Goal: Transaction & Acquisition: Purchase product/service

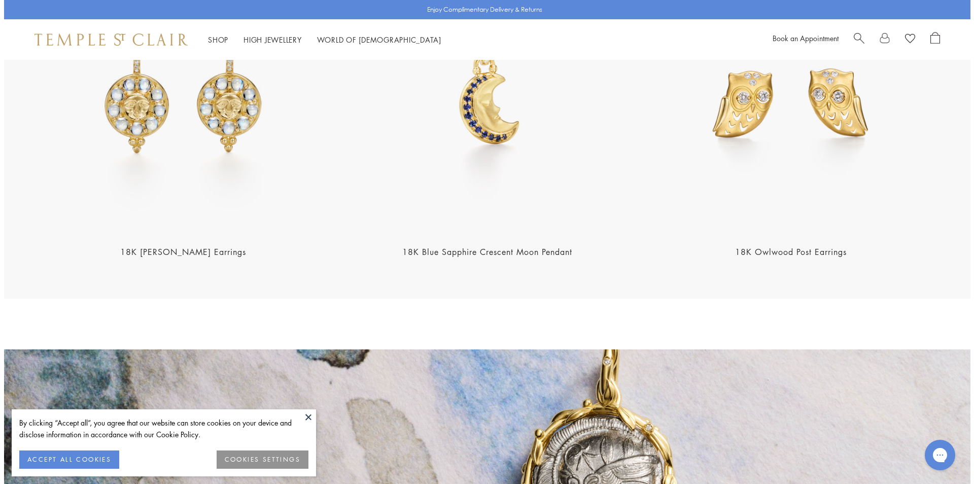
scroll to position [1682, 0]
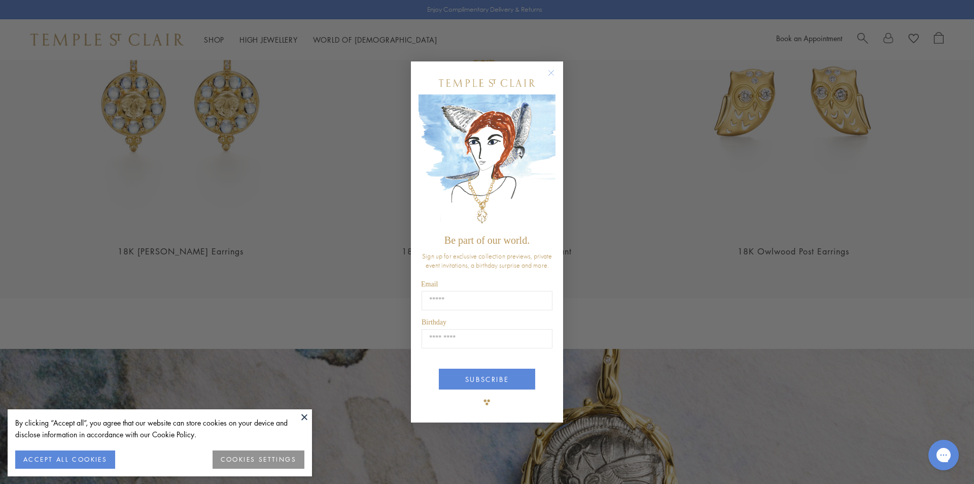
click at [74, 452] on button "ACCEPT ALL COOKIES" at bounding box center [65, 459] width 100 height 18
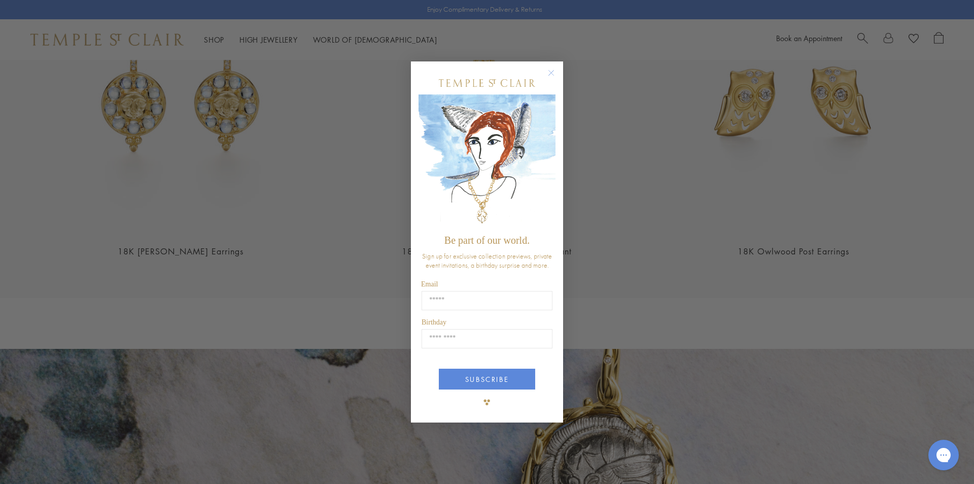
click at [553, 74] on circle "Close dialog" at bounding box center [552, 72] width 12 height 12
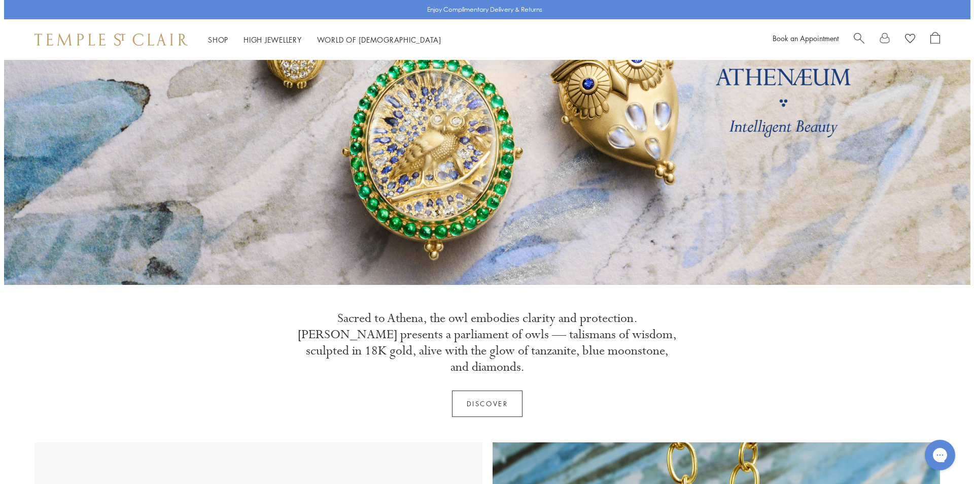
scroll to position [0, 0]
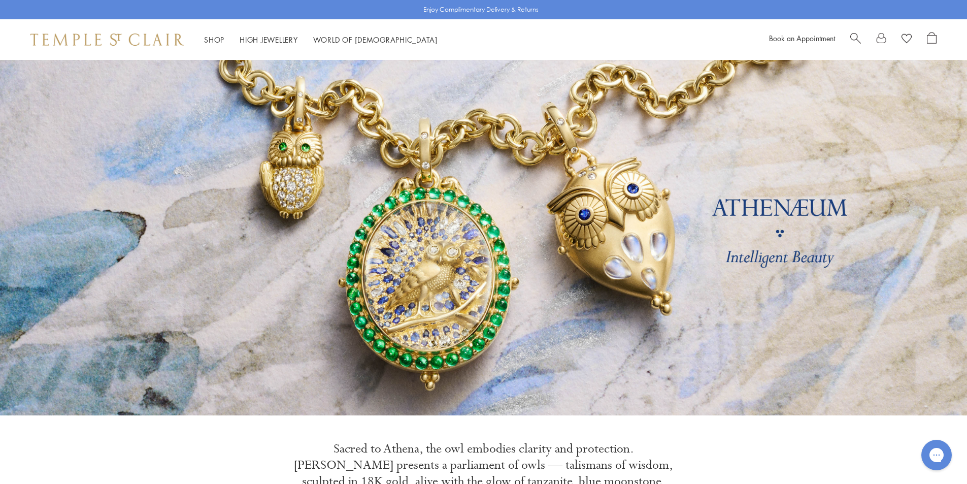
click at [853, 40] on span "Search" at bounding box center [855, 37] width 11 height 11
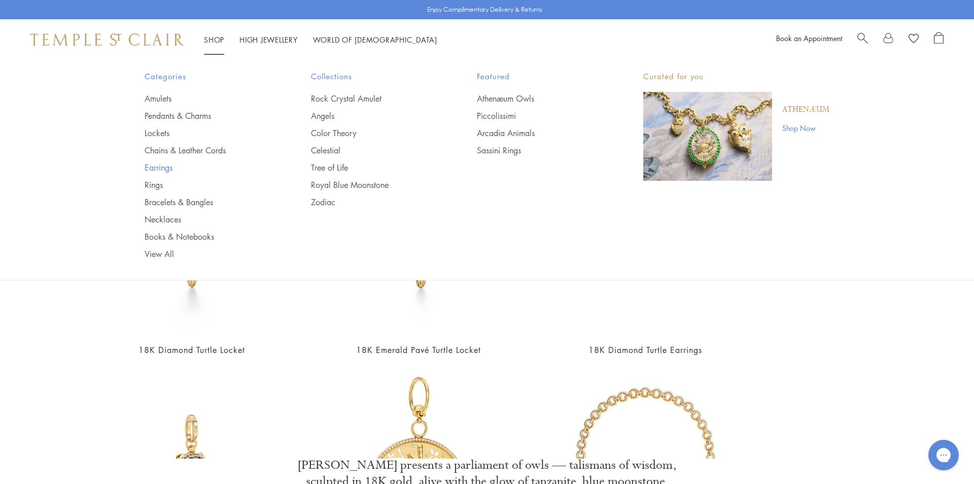
type input "***"
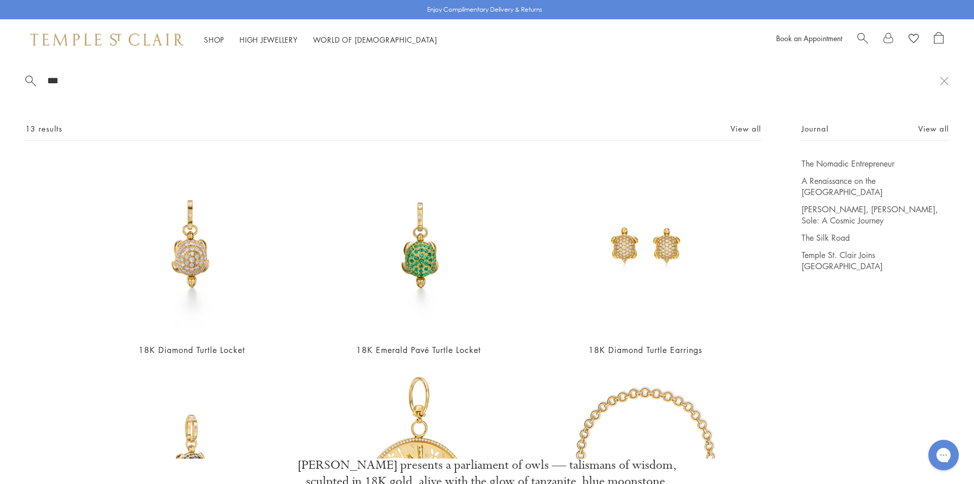
click at [158, 167] on link "Earrings" at bounding box center [208, 167] width 126 height 11
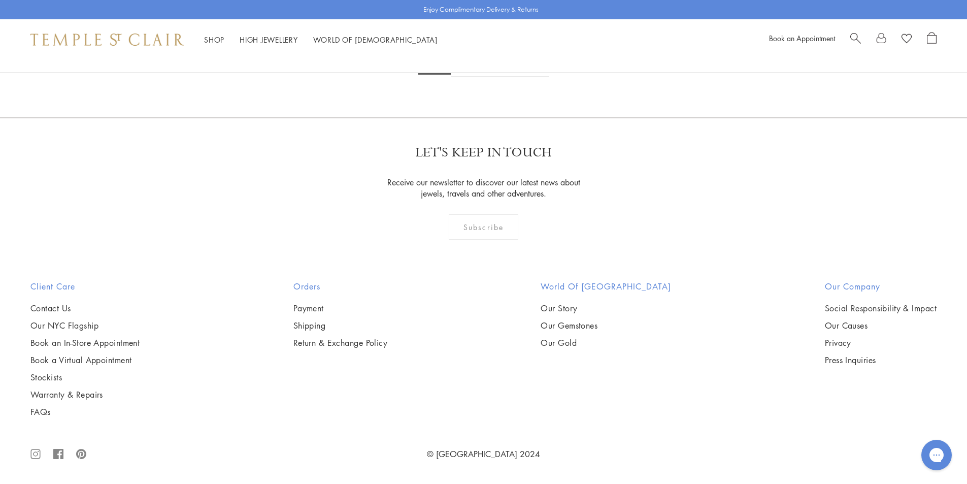
scroll to position [6344, 0]
click at [468, 77] on link "2" at bounding box center [467, 63] width 33 height 28
